Goal: Task Accomplishment & Management: Complete application form

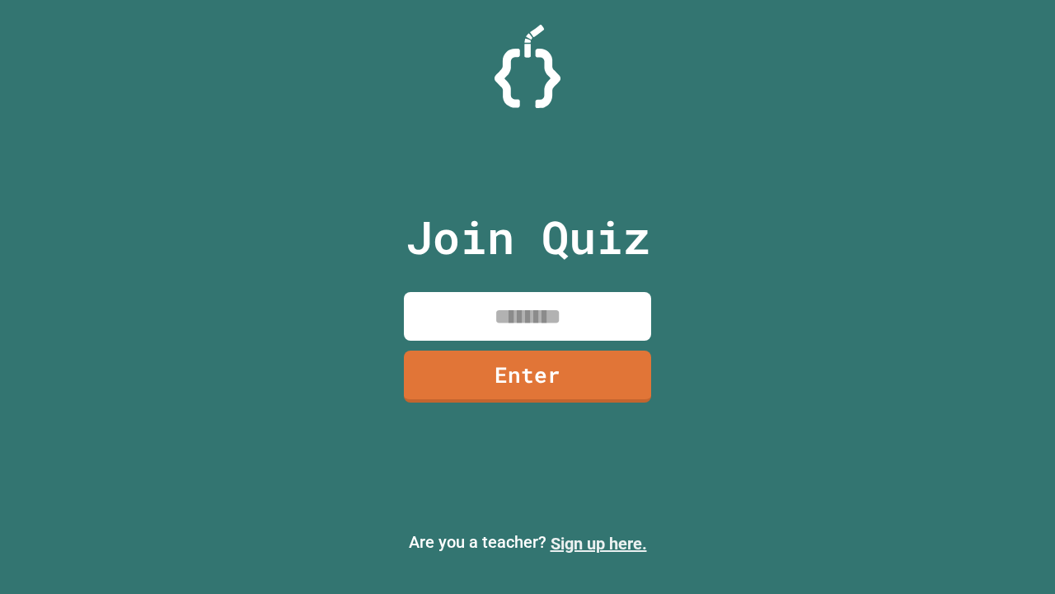
click at [599, 543] on link "Sign up here." at bounding box center [599, 543] width 96 height 20
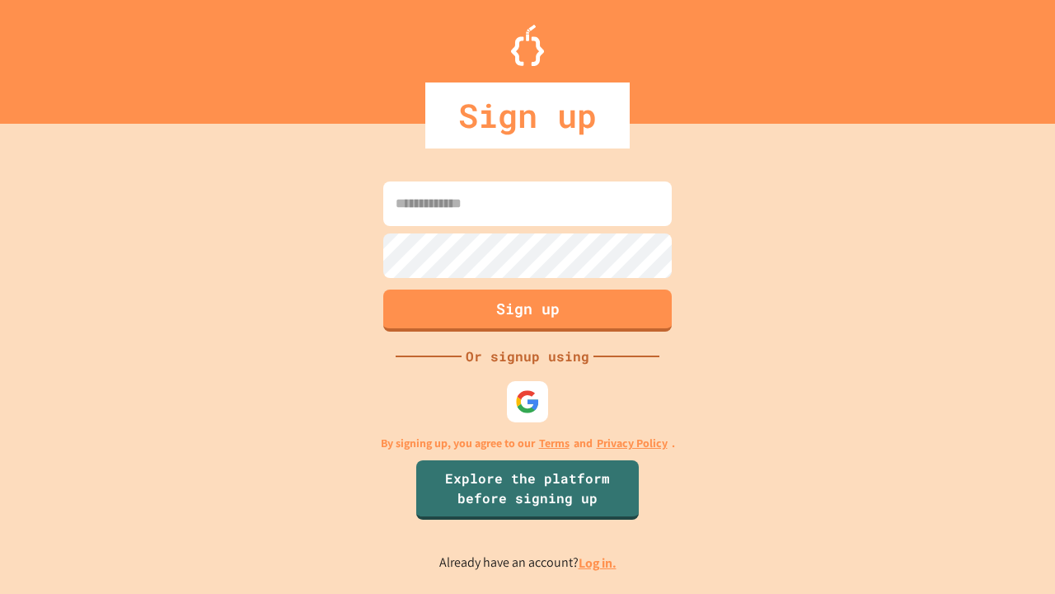
click at [599, 562] on link "Log in." at bounding box center [598, 562] width 38 height 17
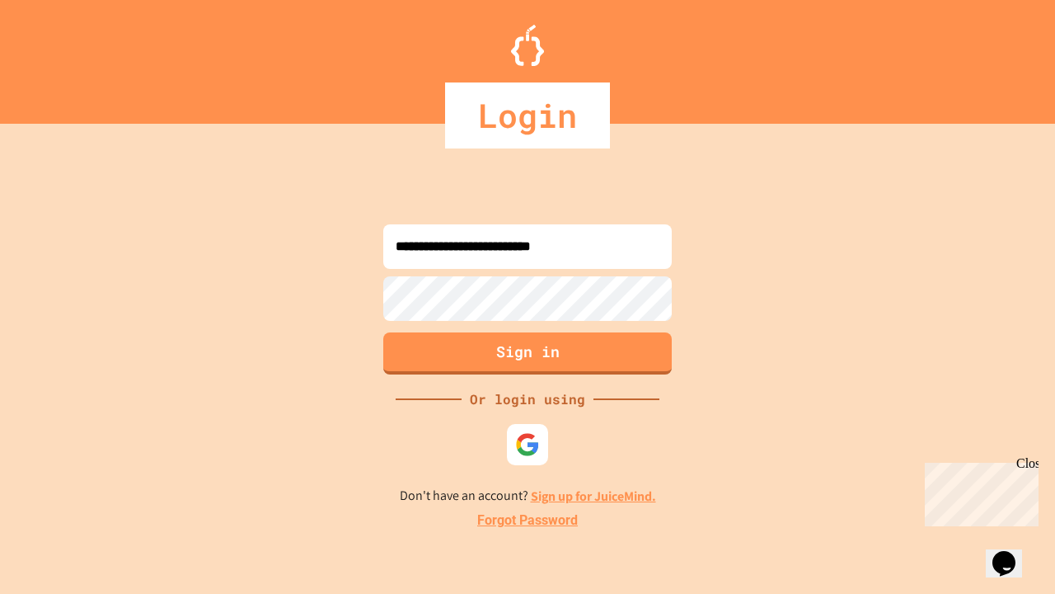
type input "**********"
